Goal: Task Accomplishment & Management: Use online tool/utility

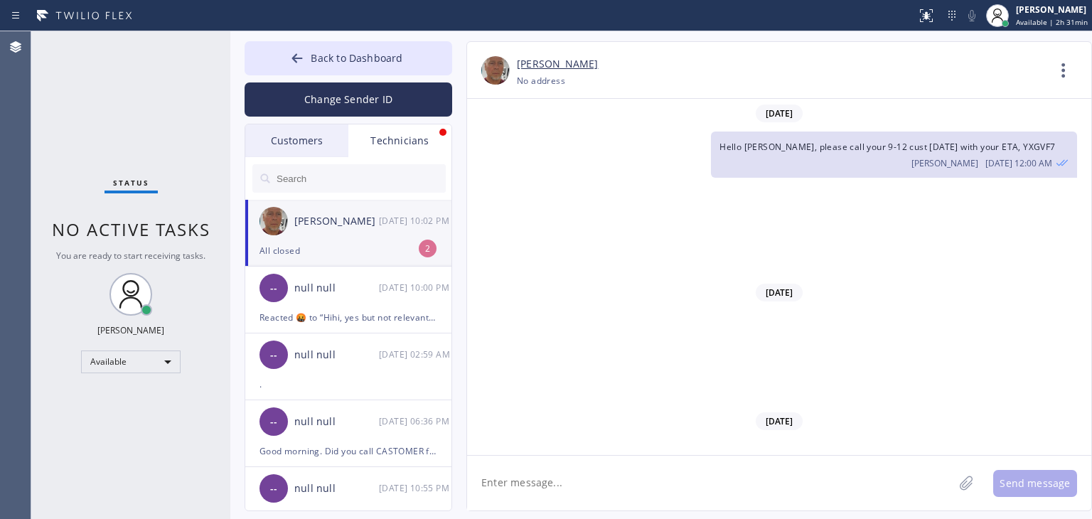
scroll to position [14415, 0]
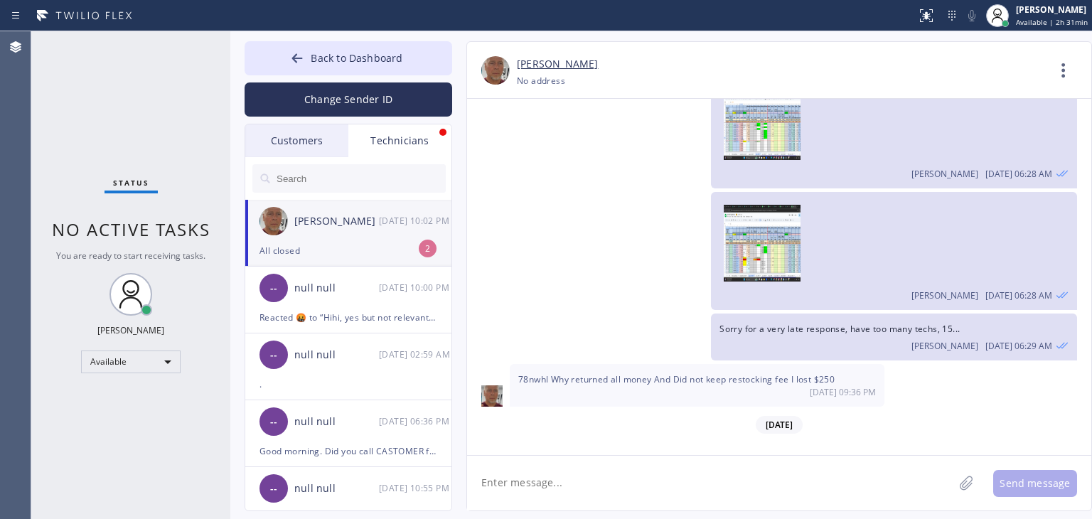
click at [381, 231] on div "[PERSON_NAME] [DATE] 10:02 PM" at bounding box center [349, 221] width 208 height 43
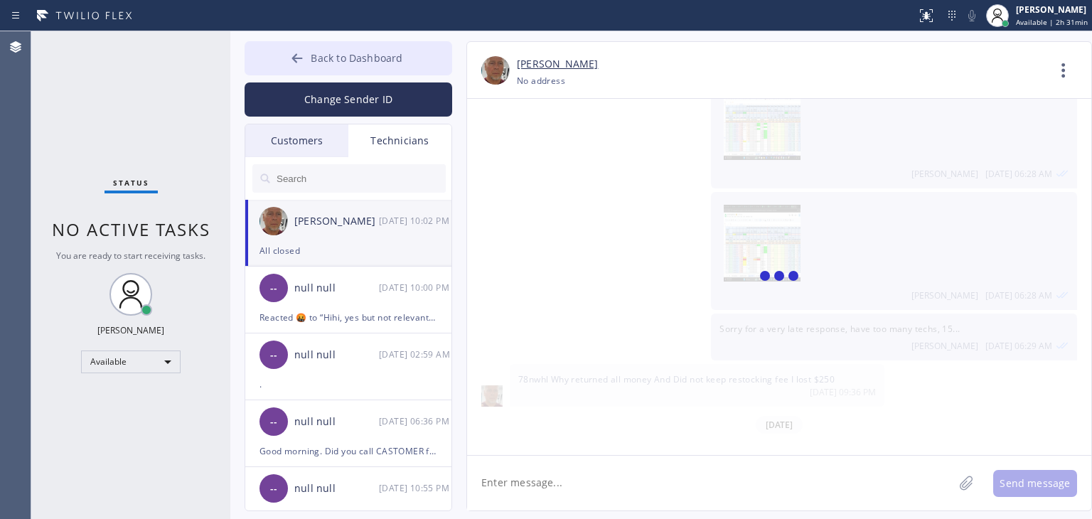
click at [398, 69] on button "Back to Dashboard" at bounding box center [349, 58] width 208 height 34
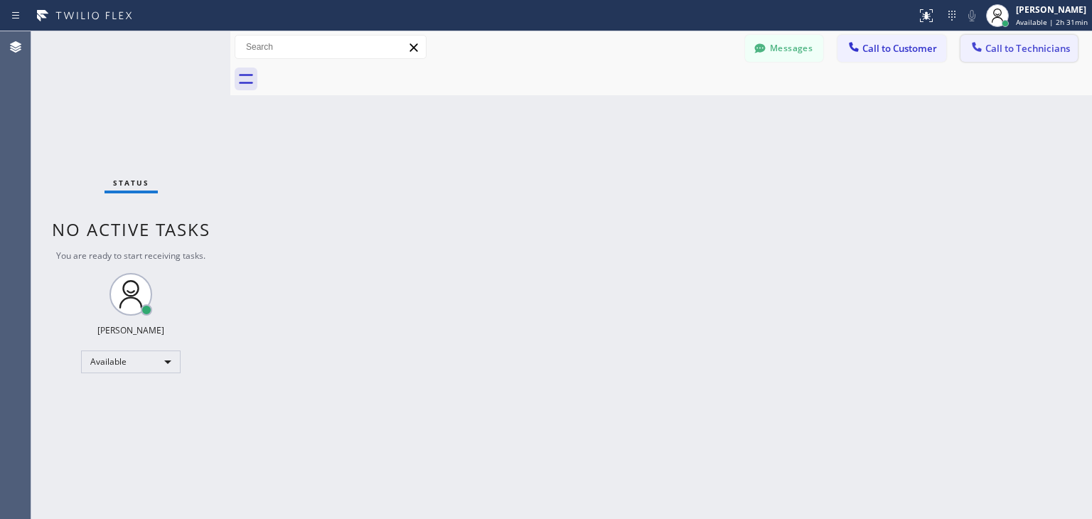
click at [996, 44] on span "Call to Technicians" at bounding box center [1028, 48] width 85 height 13
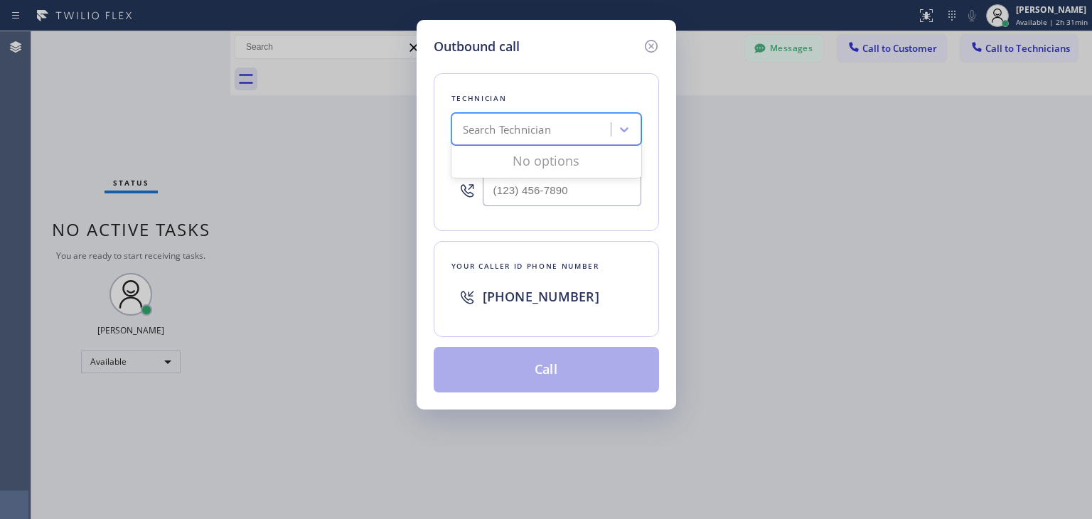
click at [580, 117] on div "Search Technician" at bounding box center [533, 129] width 155 height 25
type input "ilia"
click at [563, 163] on div "[PERSON_NAME]" at bounding box center [547, 159] width 190 height 26
type input "[PHONE_NUMBER]"
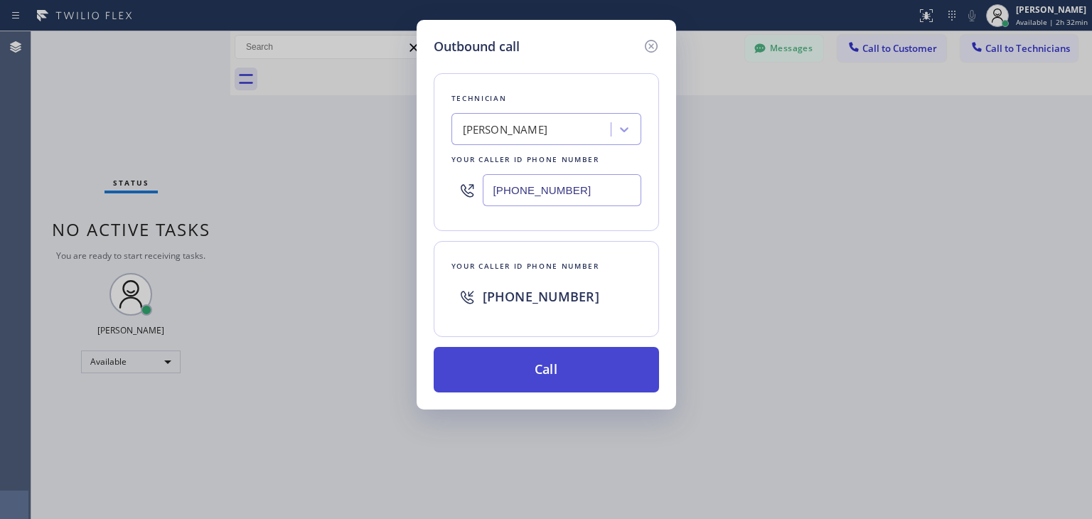
click at [540, 365] on button "Call" at bounding box center [546, 370] width 225 height 46
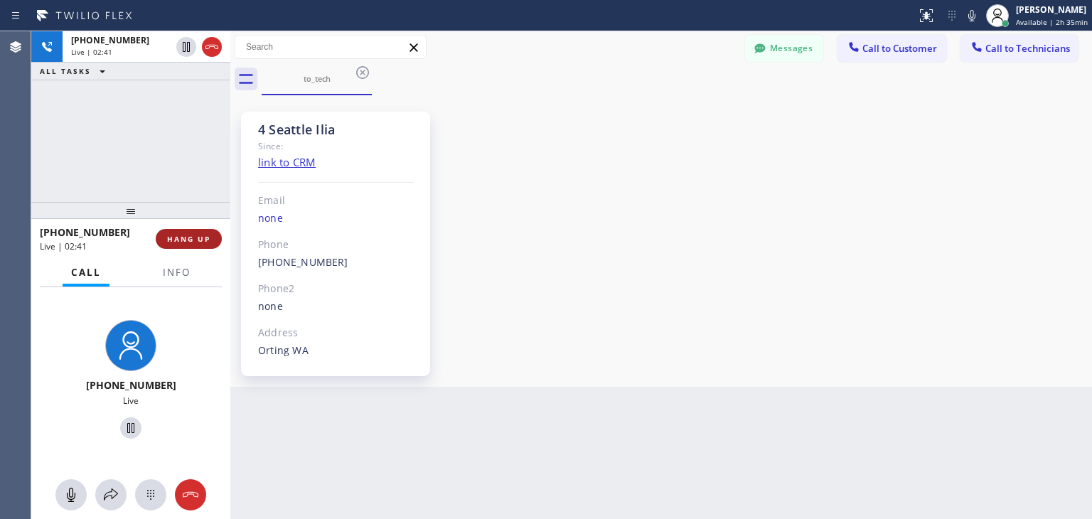
click at [203, 235] on span "HANG UP" at bounding box center [188, 239] width 43 height 10
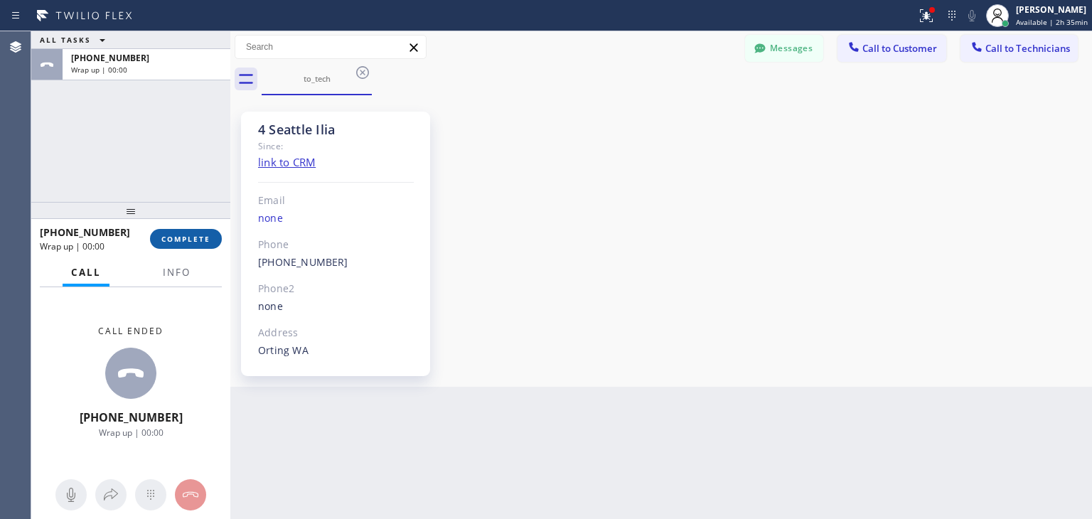
click at [203, 235] on span "COMPLETE" at bounding box center [185, 239] width 49 height 10
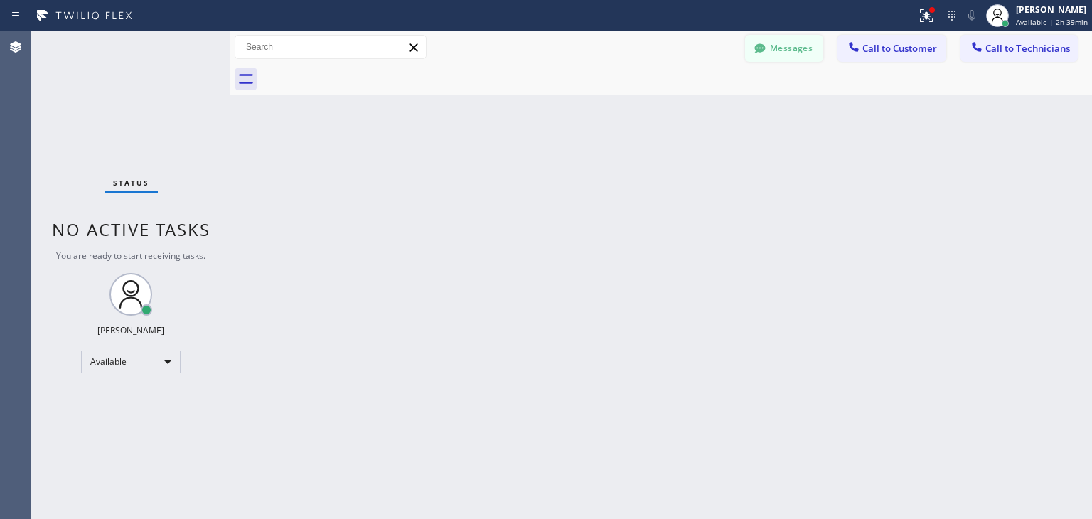
click at [791, 55] on button "Messages" at bounding box center [784, 48] width 78 height 27
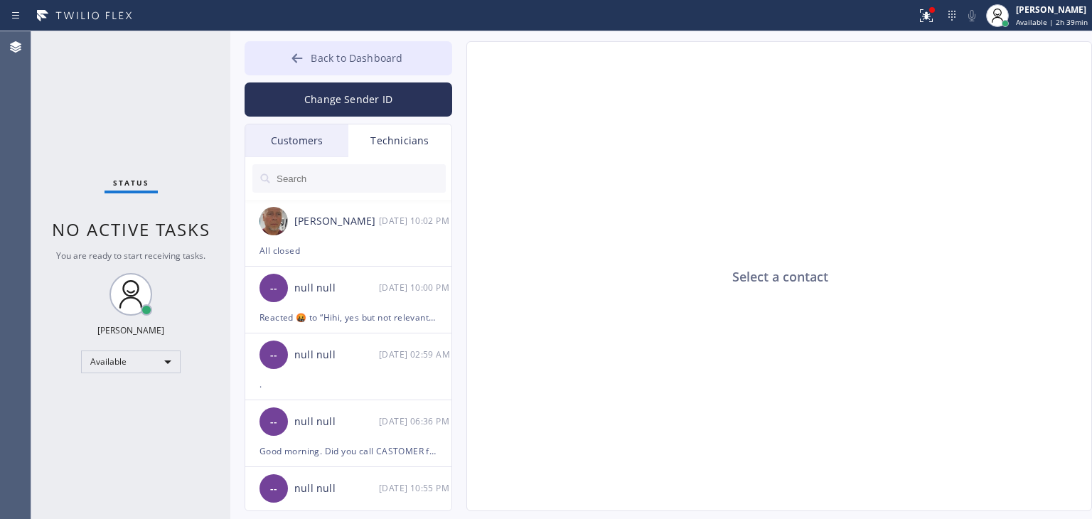
click at [373, 73] on button "Back to Dashboard" at bounding box center [349, 58] width 208 height 34
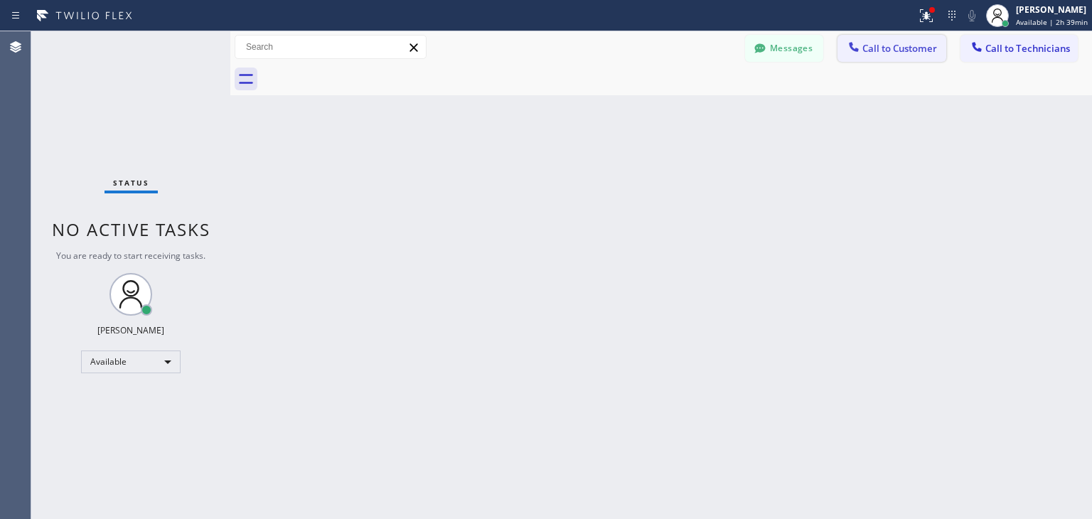
click at [866, 49] on span "Call to Customer" at bounding box center [900, 48] width 75 height 13
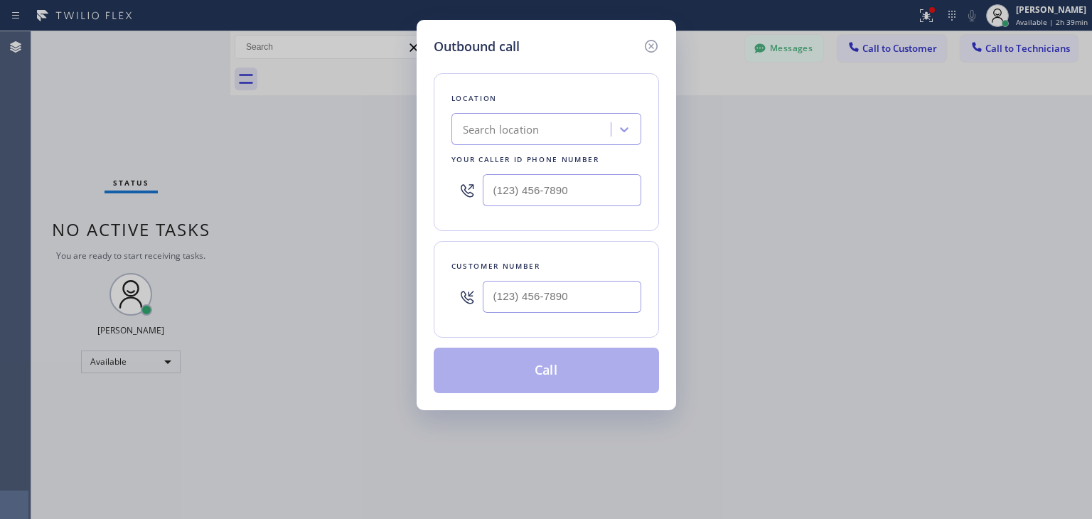
drag, startPoint x: 585, startPoint y: 317, endPoint x: 607, endPoint y: 298, distance: 29.2
click at [607, 298] on div at bounding box center [562, 297] width 159 height 46
paste input "650) 815-9238"
click at [607, 298] on input "(___) ___-____" at bounding box center [562, 297] width 159 height 32
type input "[PHONE_NUMBER]"
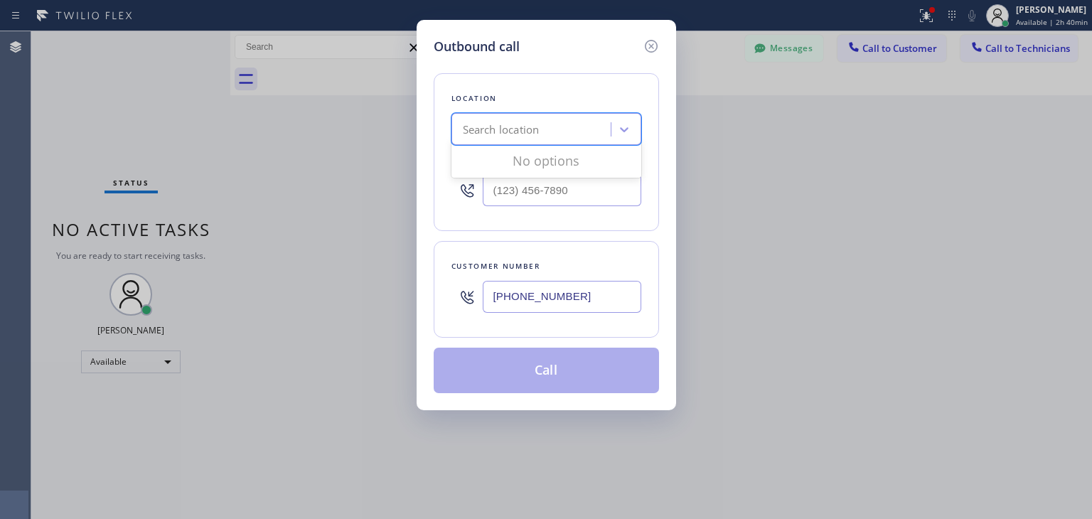
paste input "Wolf Appliance Repair [GEOGRAPHIC_DATA]"
type input "Wolf Appliance Repair [GEOGRAPHIC_DATA]"
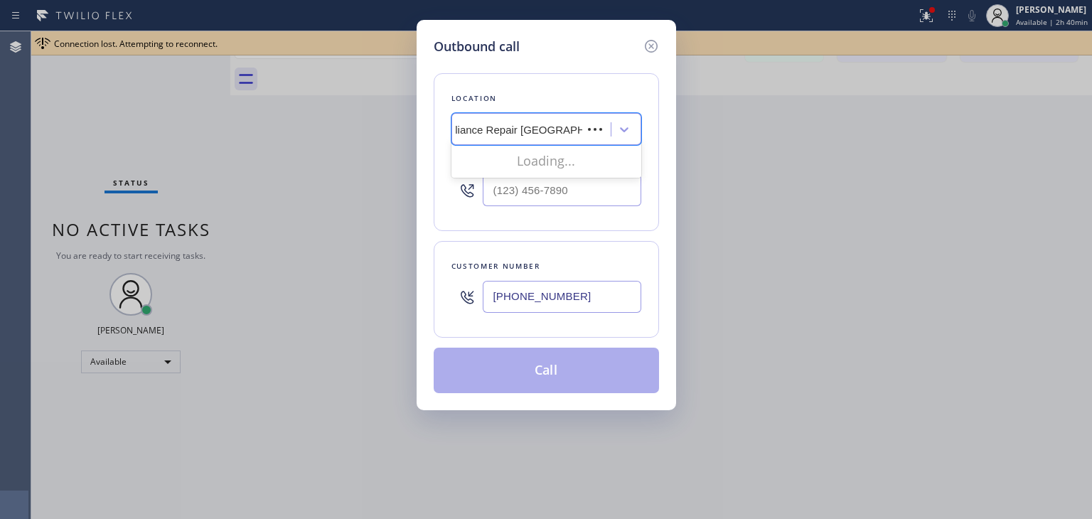
drag, startPoint x: 518, startPoint y: 136, endPoint x: 562, endPoint y: 158, distance: 49.3
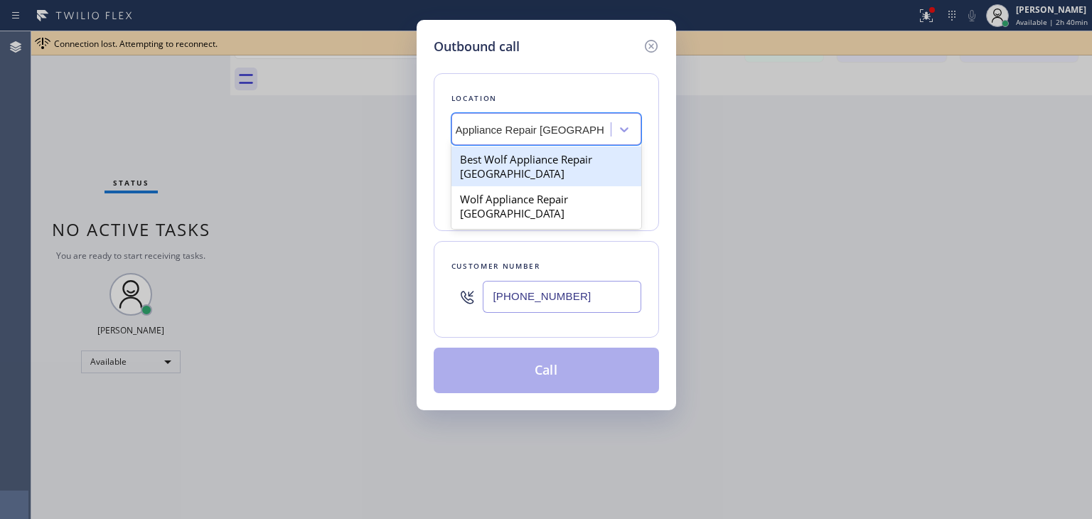
scroll to position [0, 29]
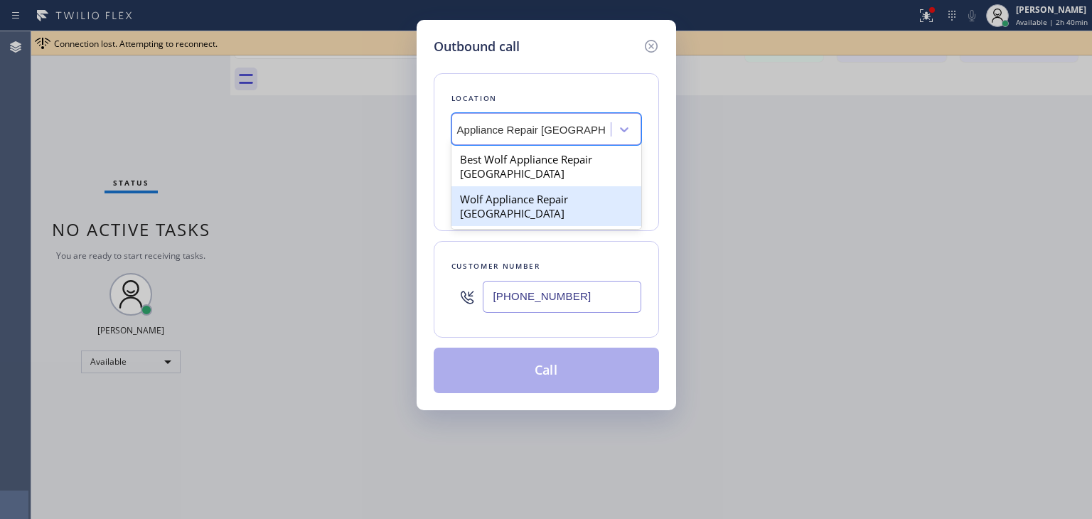
click at [570, 198] on div "Wolf Appliance Repair [GEOGRAPHIC_DATA]" at bounding box center [547, 206] width 190 height 40
type input "[PHONE_NUMBER]"
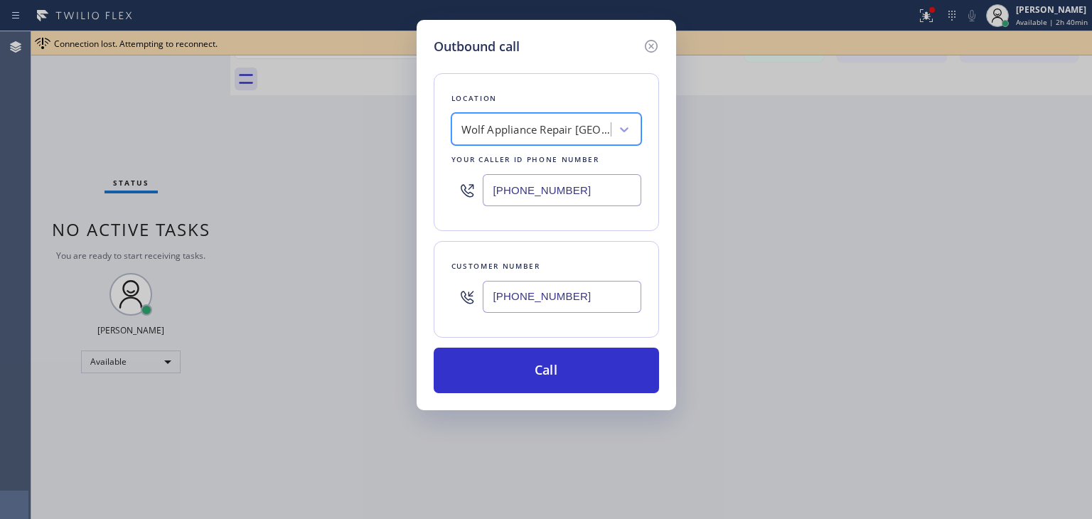
scroll to position [0, 1]
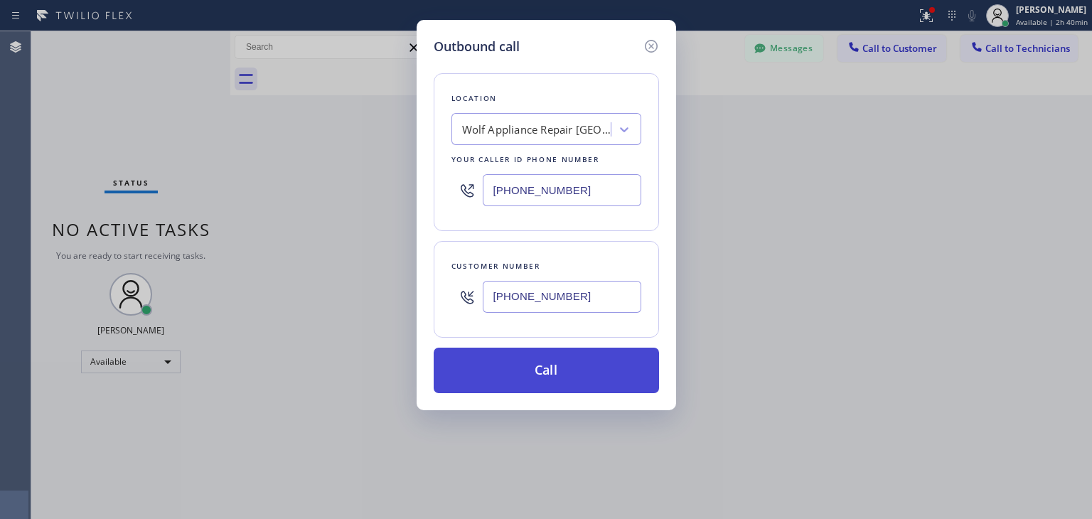
click at [549, 390] on button "Call" at bounding box center [546, 371] width 225 height 46
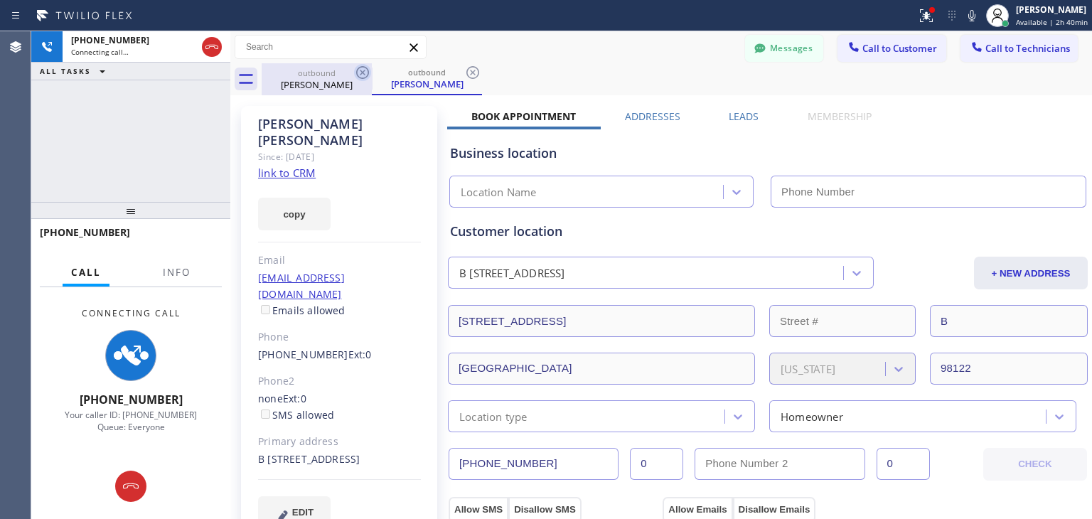
click at [365, 72] on icon at bounding box center [362, 72] width 17 height 17
click at [464, 72] on icon at bounding box center [472, 72] width 17 height 17
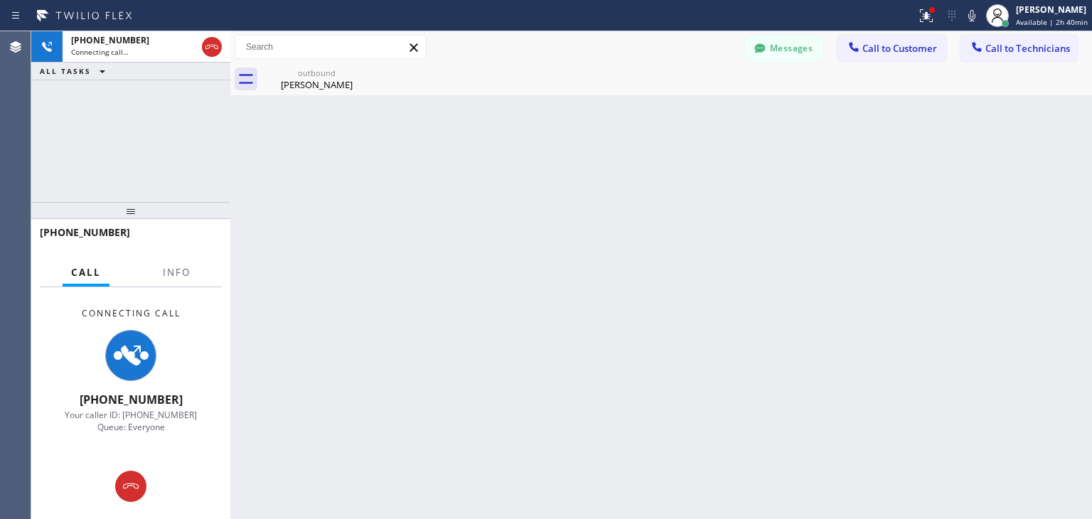
click at [0, 0] on icon at bounding box center [0, 0] width 0 height 0
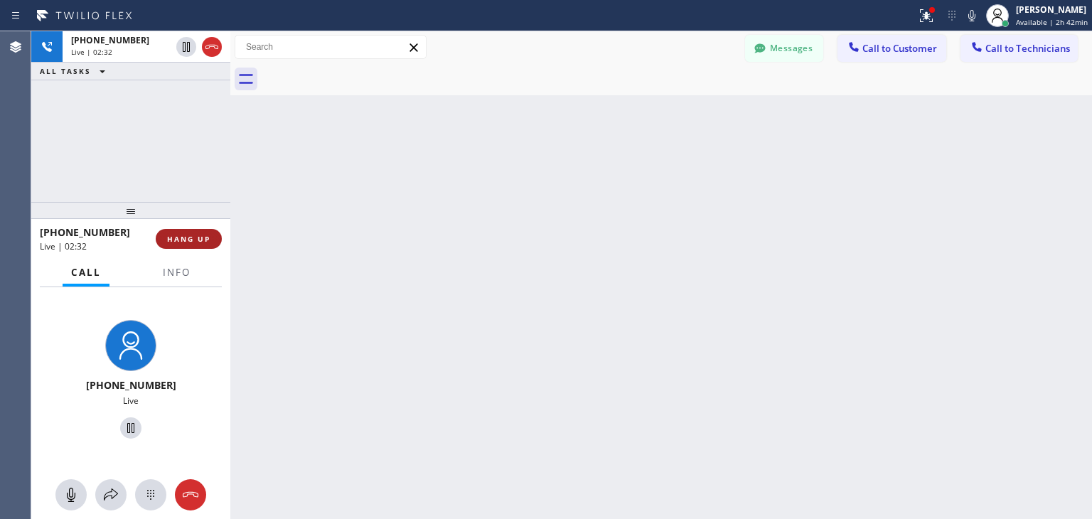
click at [188, 234] on div "[PHONE_NUMBER] Live | 02:32 HANG UP" at bounding box center [131, 238] width 182 height 37
click at [188, 234] on span "HANG UP" at bounding box center [188, 239] width 43 height 10
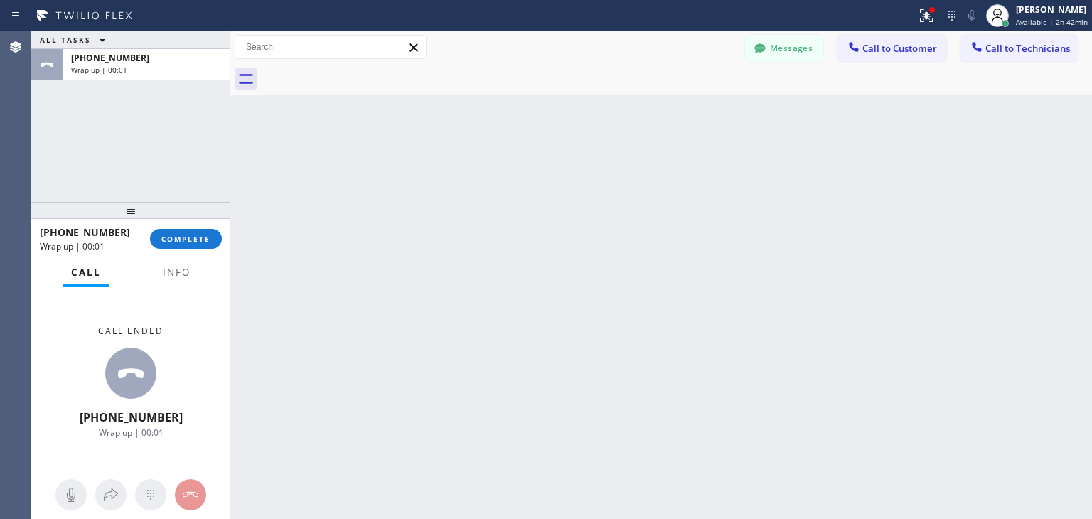
click at [947, 0] on html "Status report Issues detected These issues could affect your workflow. Please c…" at bounding box center [546, 259] width 1092 height 519
